Goal: Transaction & Acquisition: Purchase product/service

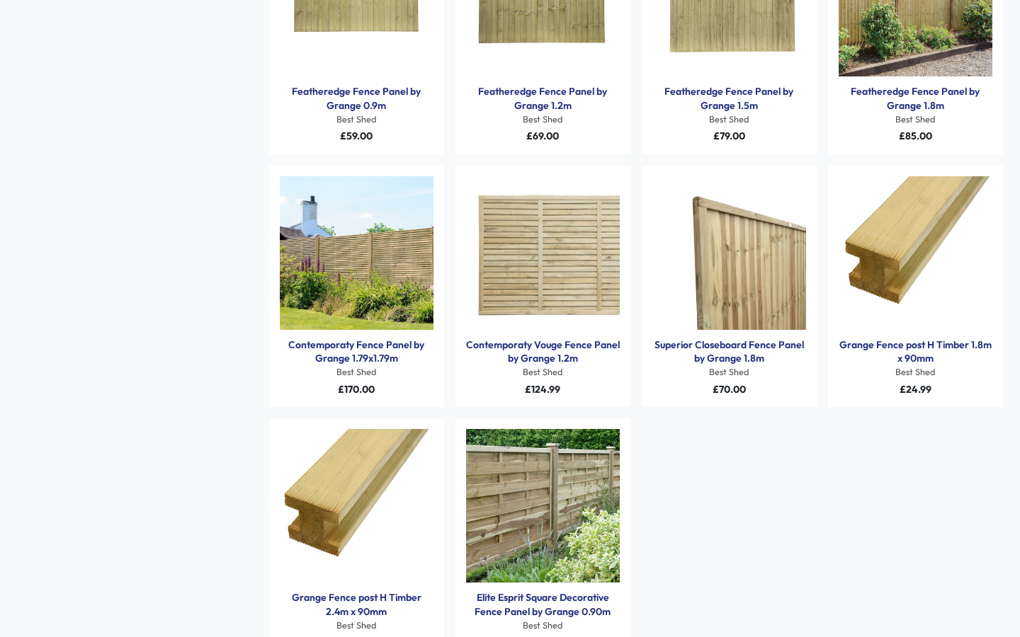
scroll to position [221, 0]
type input "**********"
click at [373, 599] on link "Grange Fence post H Timber 2.4m x 90mm" at bounding box center [357, 605] width 154 height 28
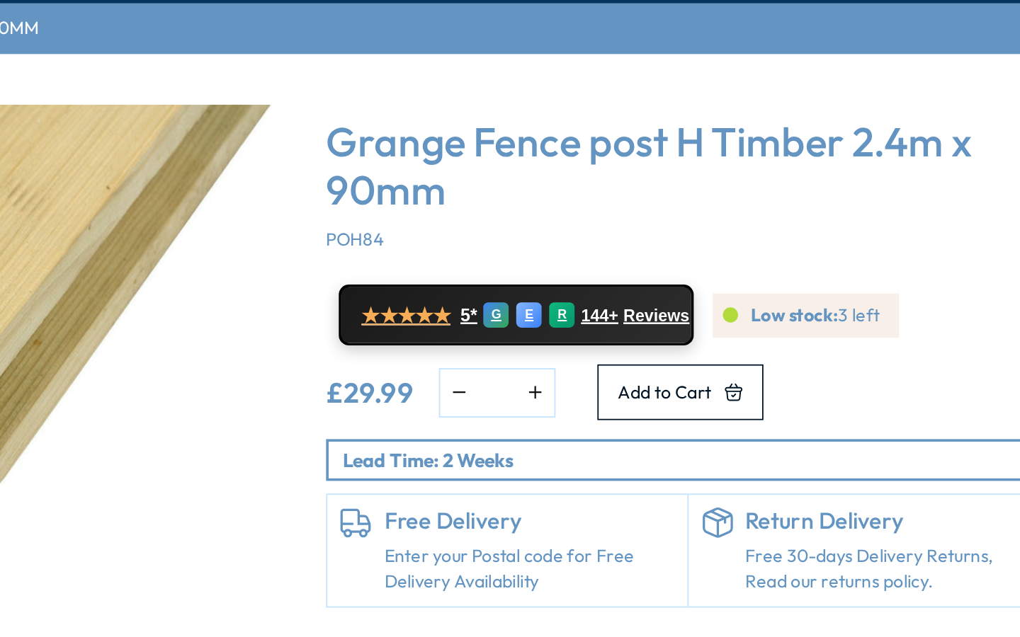
scroll to position [0, 2]
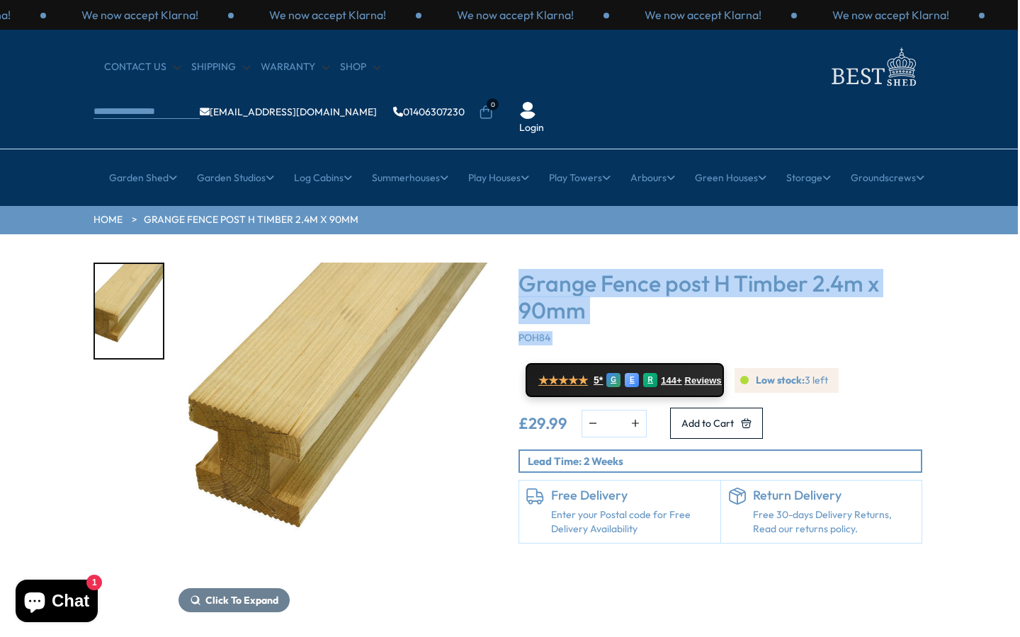
drag, startPoint x: 522, startPoint y: 238, endPoint x: 573, endPoint y: 300, distance: 80.0
click at [573, 300] on div "Grange Fence post H Timber 2.4m x 90mm POH84 ★★★★★ 5* G E R 144+ Reviews Low st…" at bounding box center [720, 403] width 404 height 281
copy div "Grange Fence post H Timber 2.4m x 90mm POH84"
